Goal: Information Seeking & Learning: Learn about a topic

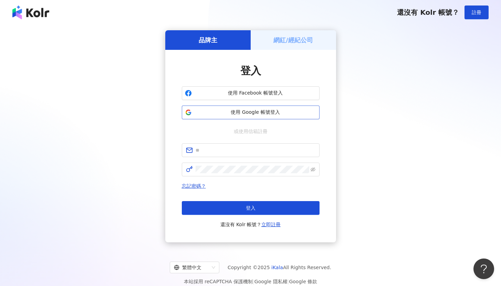
drag, startPoint x: 0, startPoint y: 0, endPoint x: 292, endPoint y: 117, distance: 314.9
click at [292, 117] on button "使用 Google 帳號登入" at bounding box center [251, 113] width 138 height 14
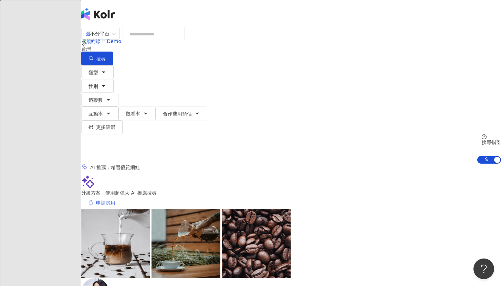
click at [181, 41] on input "search" at bounding box center [154, 34] width 56 height 13
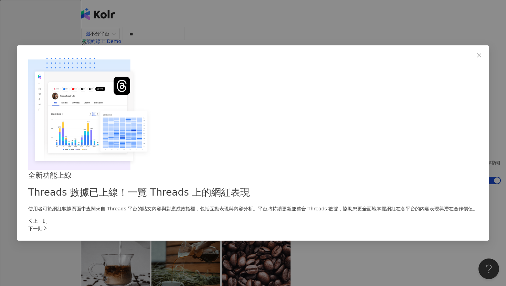
type input "**"
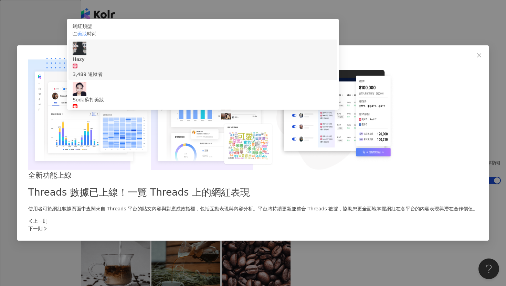
click at [236, 63] on span "Hazy" at bounding box center [203, 59] width 261 height 8
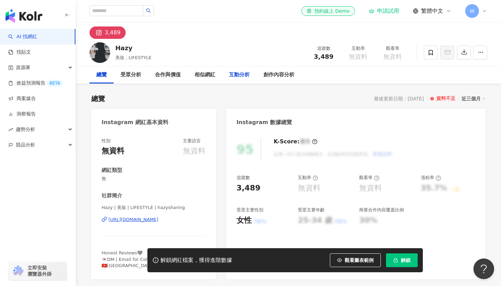
click at [241, 78] on div "互動分析" at bounding box center [239, 75] width 21 height 8
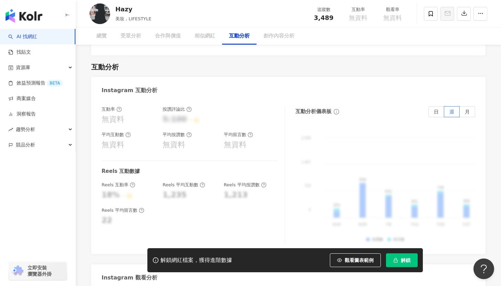
click at [241, 78] on div "Instagram 互動分析" at bounding box center [288, 88] width 394 height 22
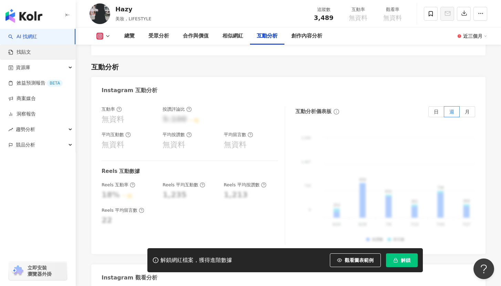
click at [24, 52] on link "找貼文" at bounding box center [19, 52] width 23 height 7
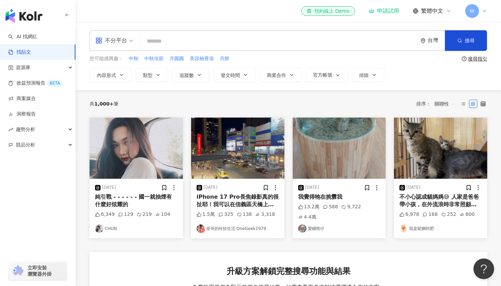
click at [209, 41] on input "search" at bounding box center [279, 41] width 272 height 15
type input "**"
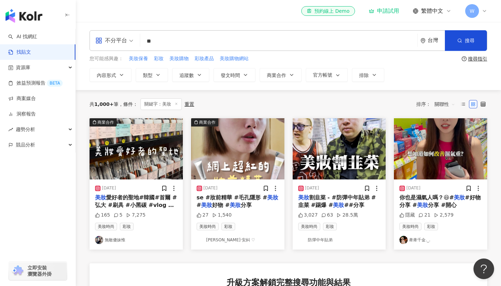
click at [233, 196] on span "se #妝前精華 #毛孔隱形 #" at bounding box center [232, 197] width 71 height 7
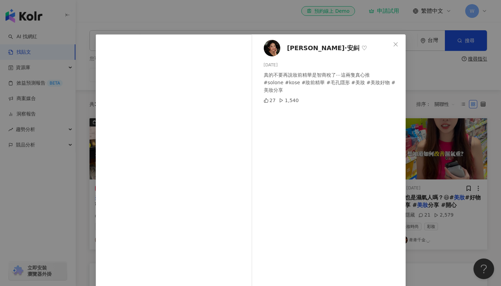
click at [273, 49] on img at bounding box center [272, 48] width 17 height 17
click at [235, 23] on div "Angel·安糾 ♡ 2024/11/2 真的不要再說妝前精華是智商稅了⋯這兩隻真心推 #solone #kose #妝前精華 #毛孔隱形 #美妝 #美妝好物…" at bounding box center [250, 143] width 501 height 286
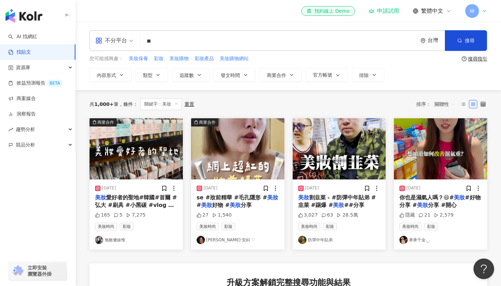
click at [130, 136] on img "button" at bounding box center [135, 148] width 93 height 61
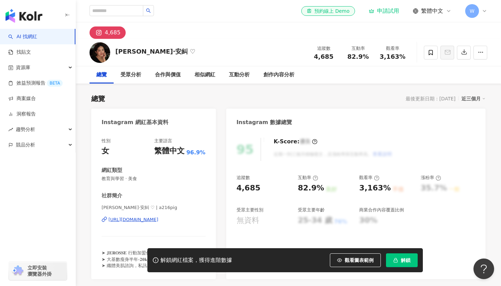
click at [149, 220] on div "[URL][DOMAIN_NAME]" at bounding box center [133, 220] width 50 height 6
